Goal: Task Accomplishment & Management: Manage account settings

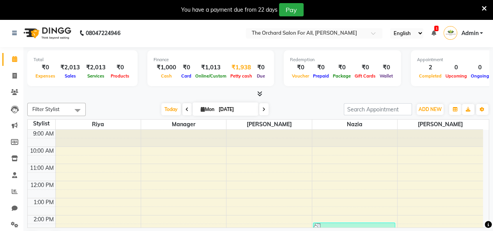
click at [233, 70] on div "₹1,938" at bounding box center [241, 67] width 26 height 9
select select "1537"
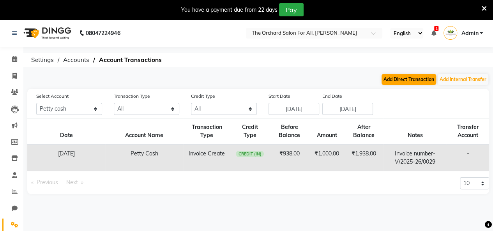
click at [403, 82] on button "Add Direct Transaction" at bounding box center [408, 79] width 55 height 11
select select "direct"
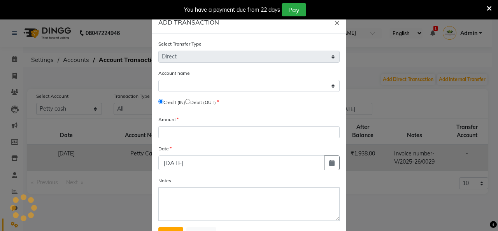
select select "1537"
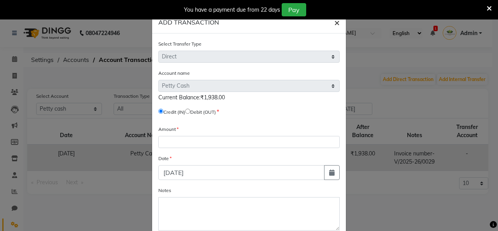
click at [337, 22] on button "×" at bounding box center [337, 22] width 18 height 22
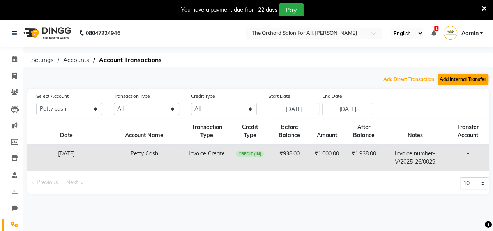
click at [456, 79] on button "Add Internal Transfer" at bounding box center [462, 79] width 51 height 11
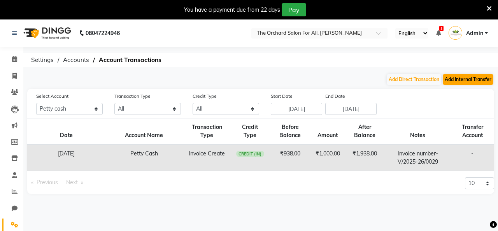
select select "internal transfer"
select select "1537"
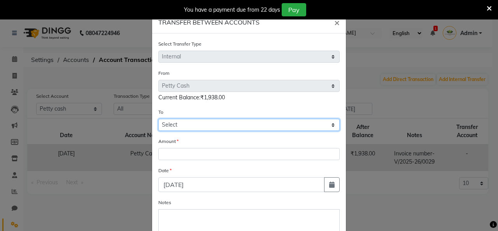
click at [331, 123] on select "Select Default Account [PERSON_NAME] Cash" at bounding box center [248, 125] width 181 height 12
select select "162"
click at [158, 119] on select "Select Default Account [PERSON_NAME] Cash" at bounding box center [248, 125] width 181 height 12
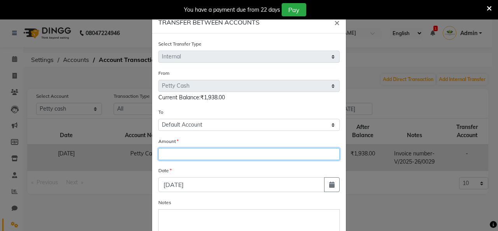
click at [281, 159] on input "number" at bounding box center [248, 154] width 181 height 12
type input "1938"
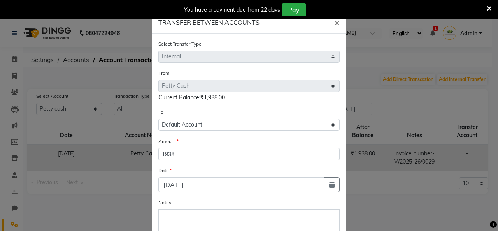
click at [259, 203] on div "Notes" at bounding box center [248, 220] width 181 height 44
click at [492, 229] on span at bounding box center [493, 224] width 7 height 9
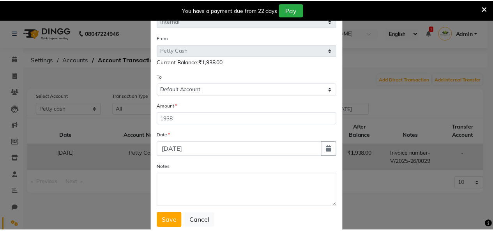
scroll to position [55, 0]
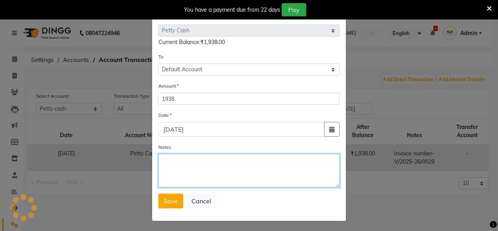
click at [259, 177] on textarea "Notes" at bounding box center [248, 170] width 181 height 33
type textarea "transfer to account"
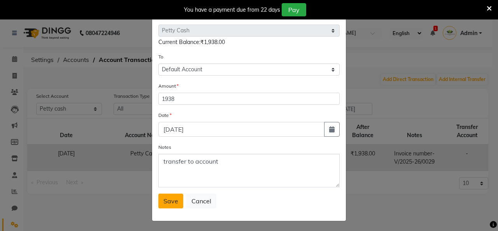
click at [175, 193] on button "Save" at bounding box center [170, 200] width 25 height 15
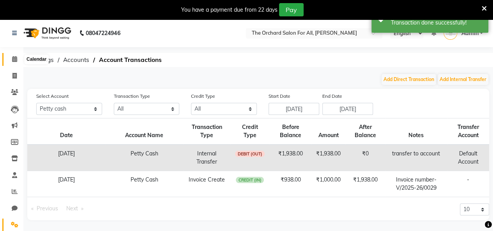
click at [13, 58] on icon at bounding box center [14, 59] width 5 height 6
